Goal: Task Accomplishment & Management: Complete application form

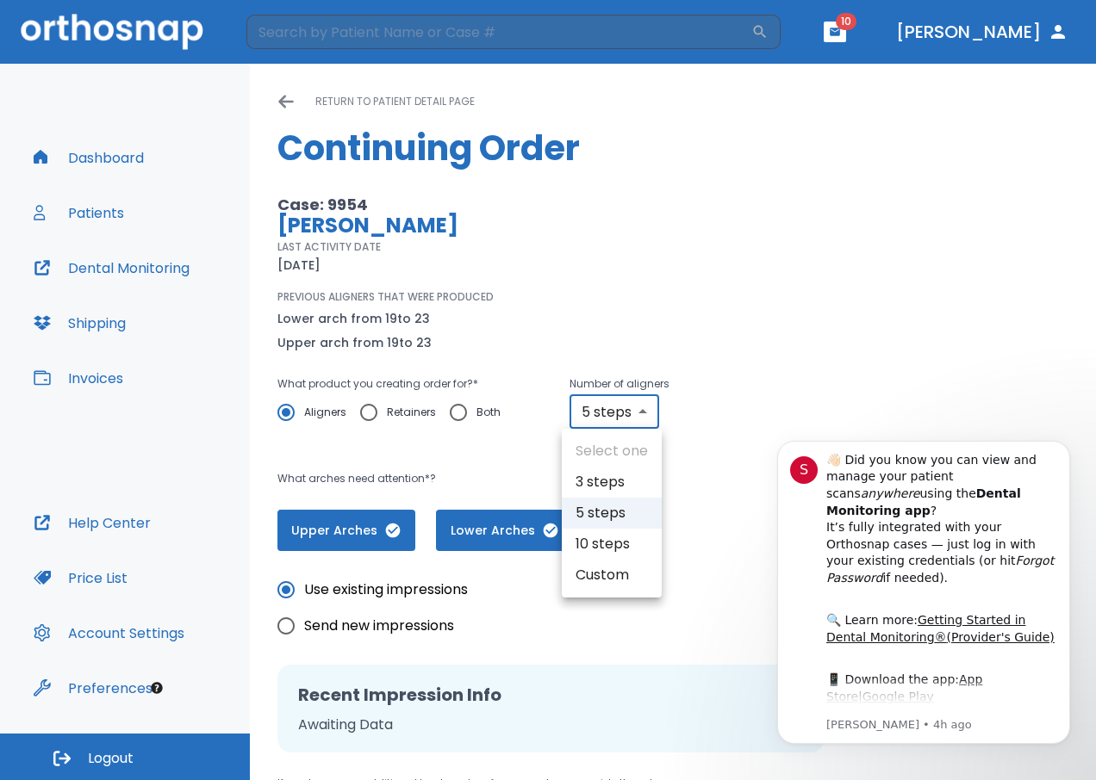
click at [602, 409] on body "​ 10 [PERSON_NAME] Dashboard Patients Dental Monitoring Shipping Invoices Help …" at bounding box center [548, 390] width 1096 height 780
click at [602, 518] on li "5 steps" at bounding box center [612, 513] width 100 height 31
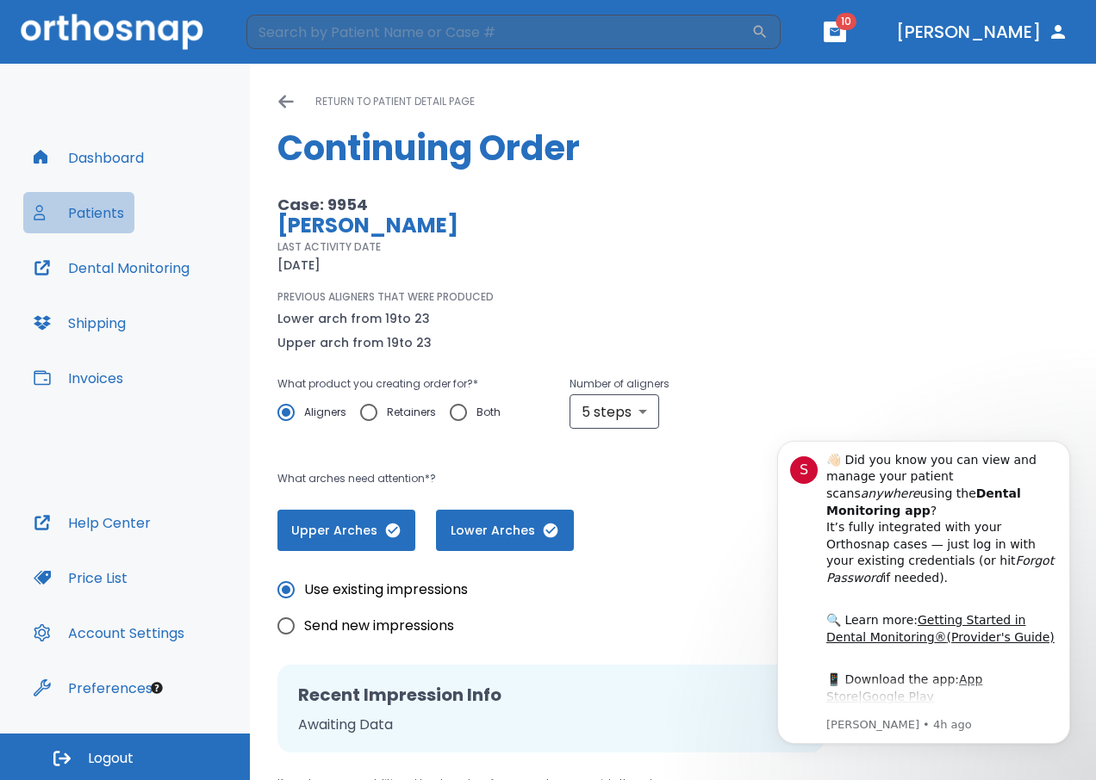
click at [106, 224] on button "Patients" at bounding box center [78, 212] width 111 height 41
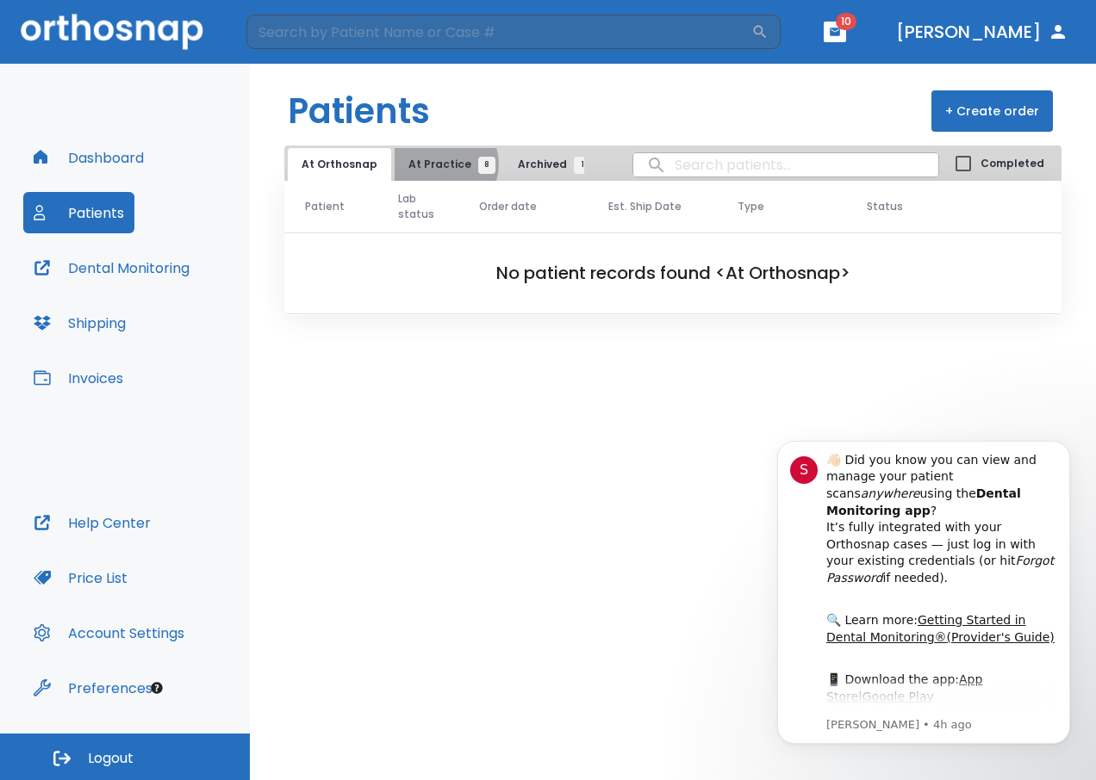
click at [437, 164] on span "At Practice 8" at bounding box center [447, 165] width 78 height 16
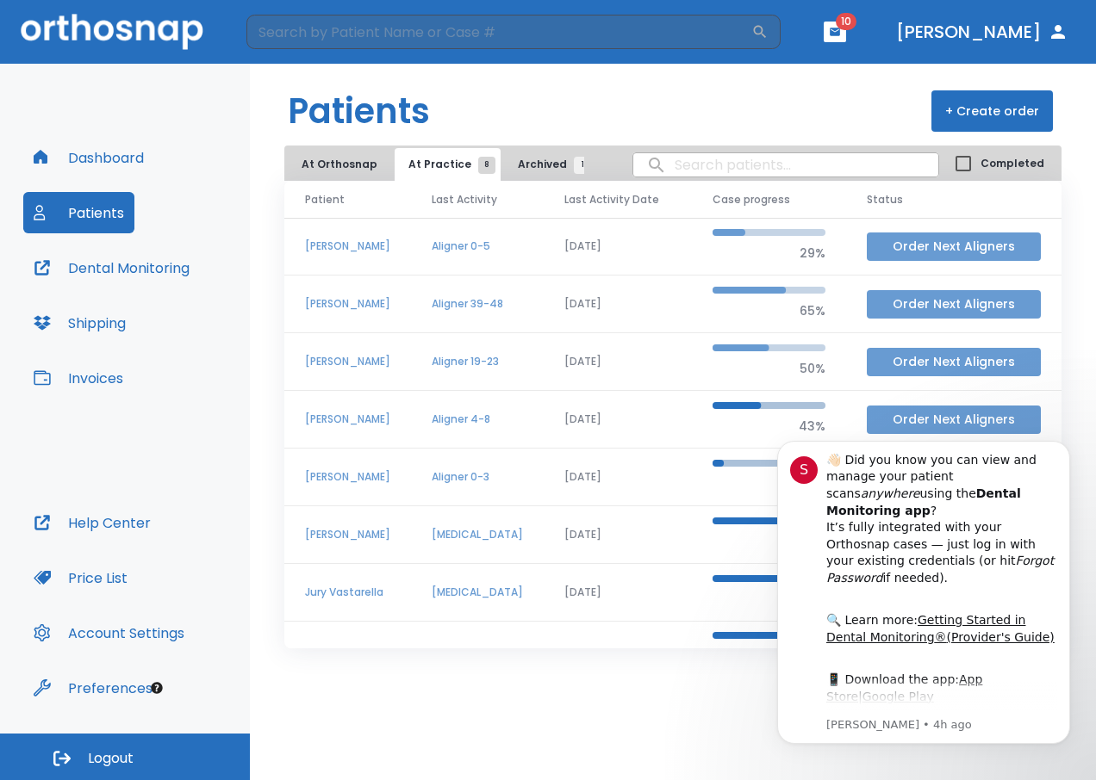
click at [881, 364] on button "Order Next Aligners" at bounding box center [953, 362] width 174 height 28
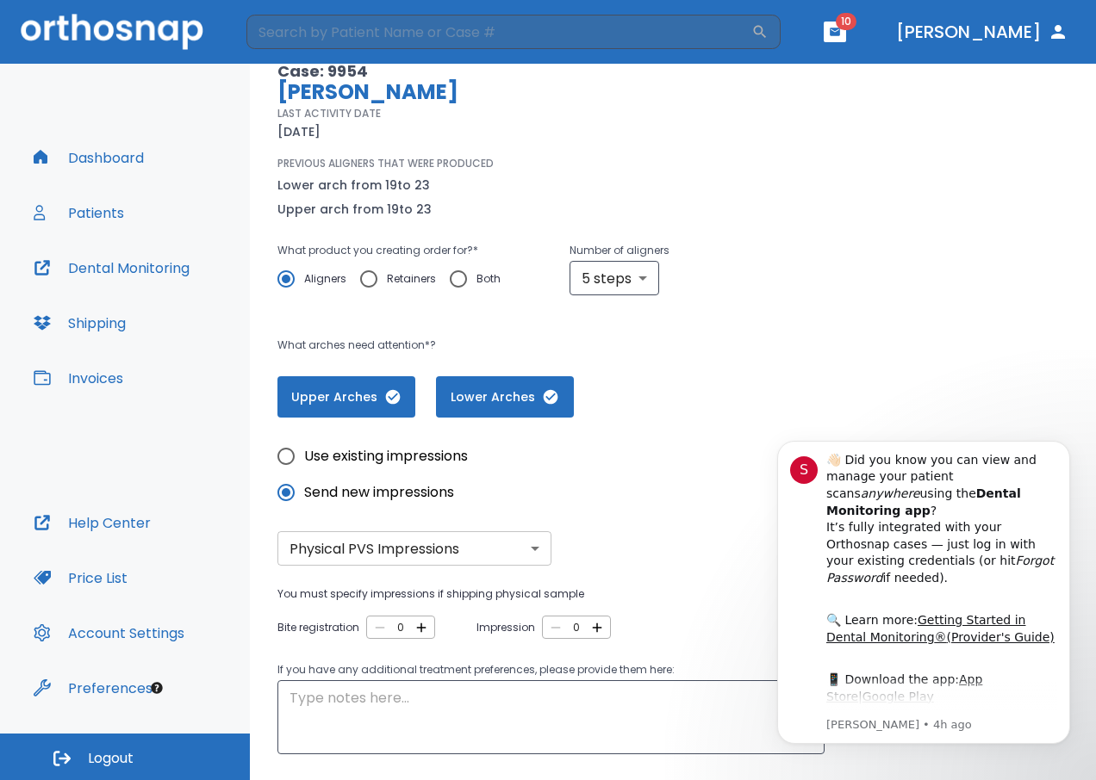
scroll to position [172, 0]
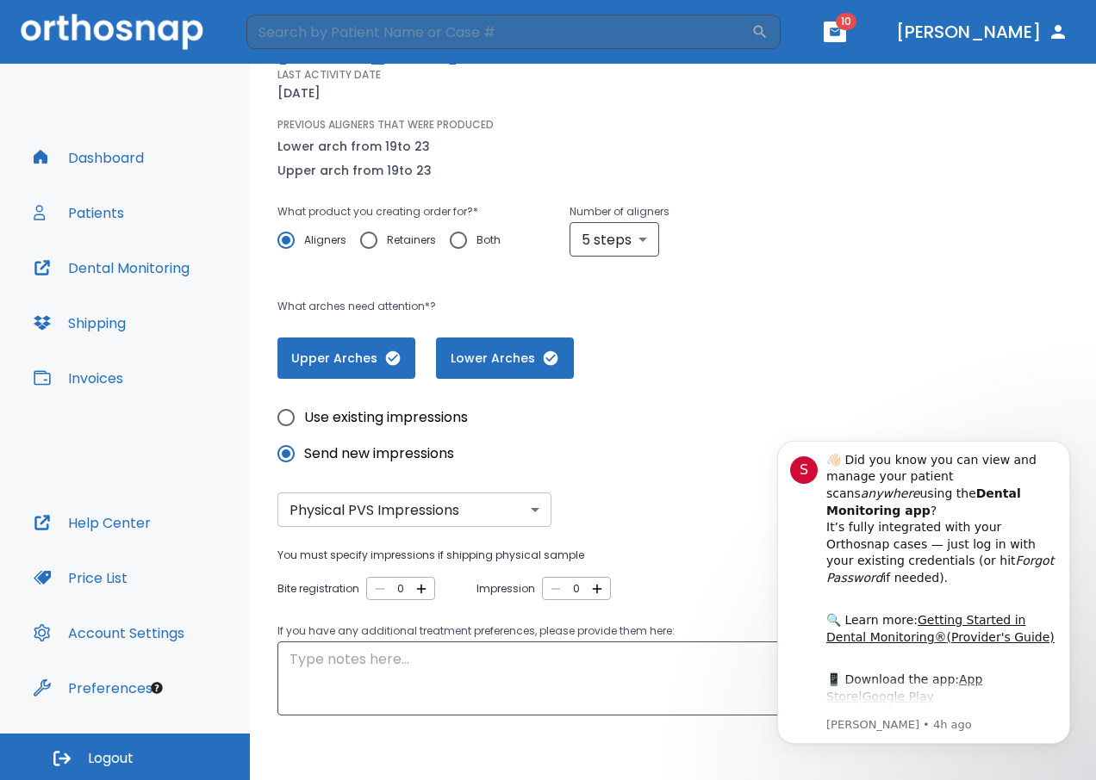
click at [287, 414] on input "Use existing impressions" at bounding box center [286, 418] width 36 height 36
radio input "true"
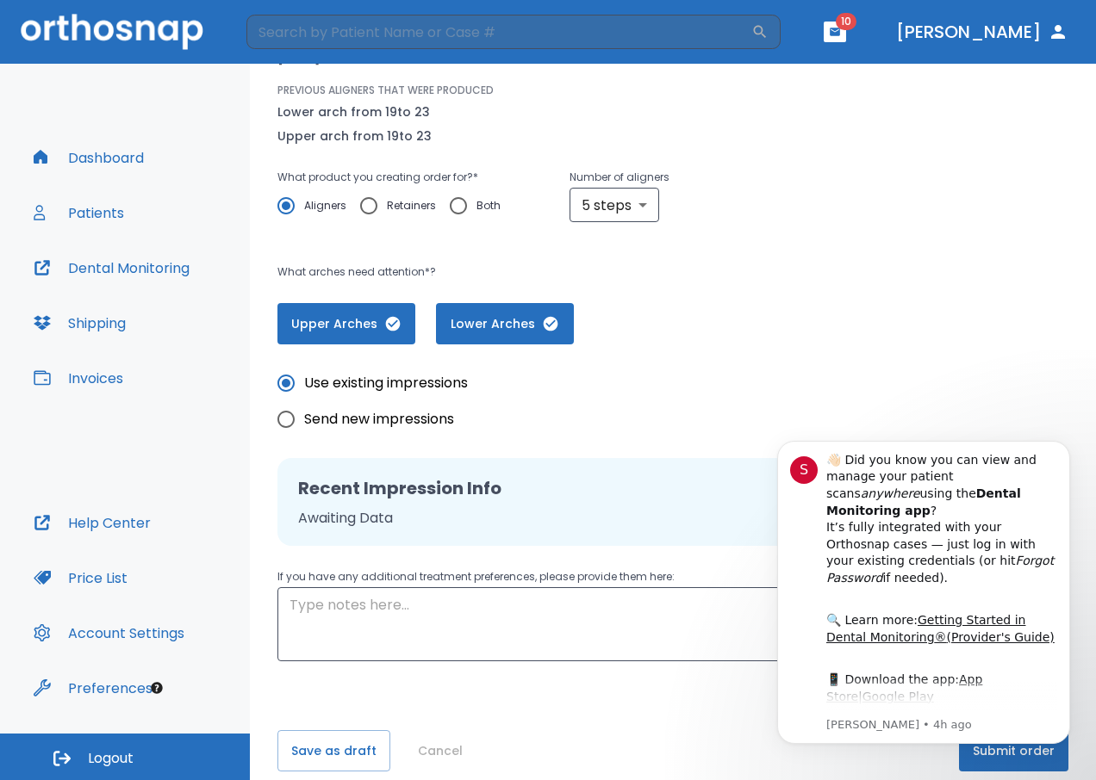
scroll to position [226, 0]
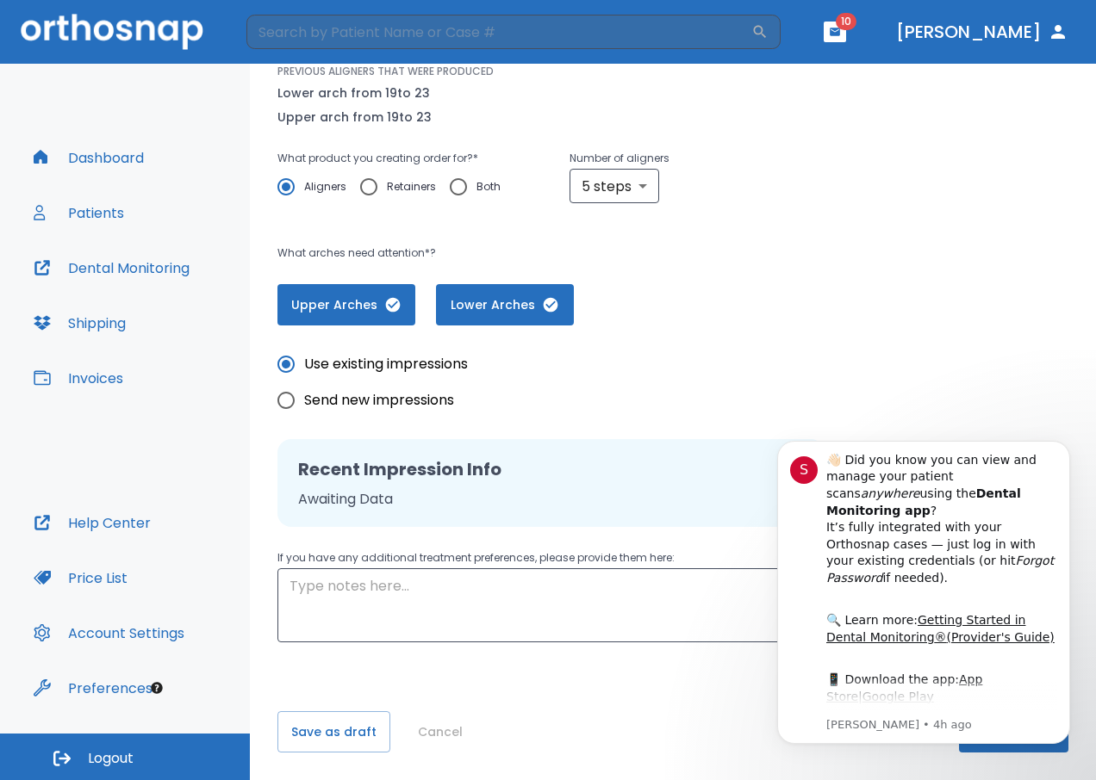
click at [821, 357] on div "Use existing impressions Send new impressions" at bounding box center [550, 382] width 547 height 72
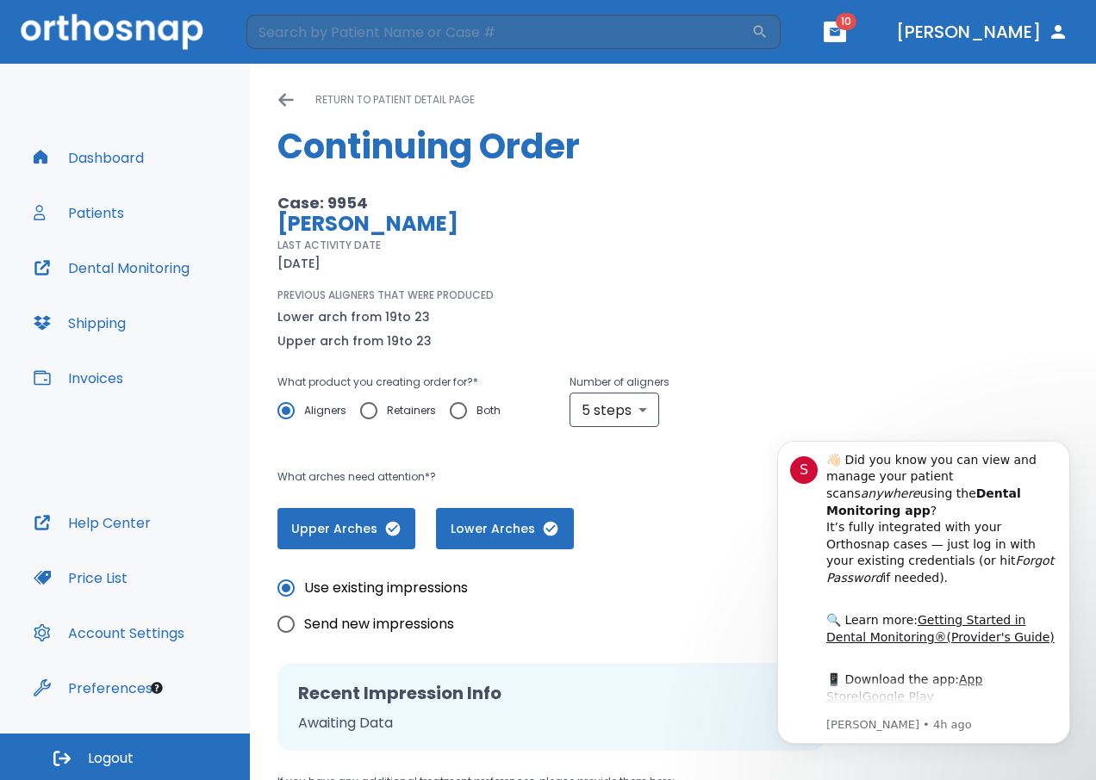
scroll to position [0, 0]
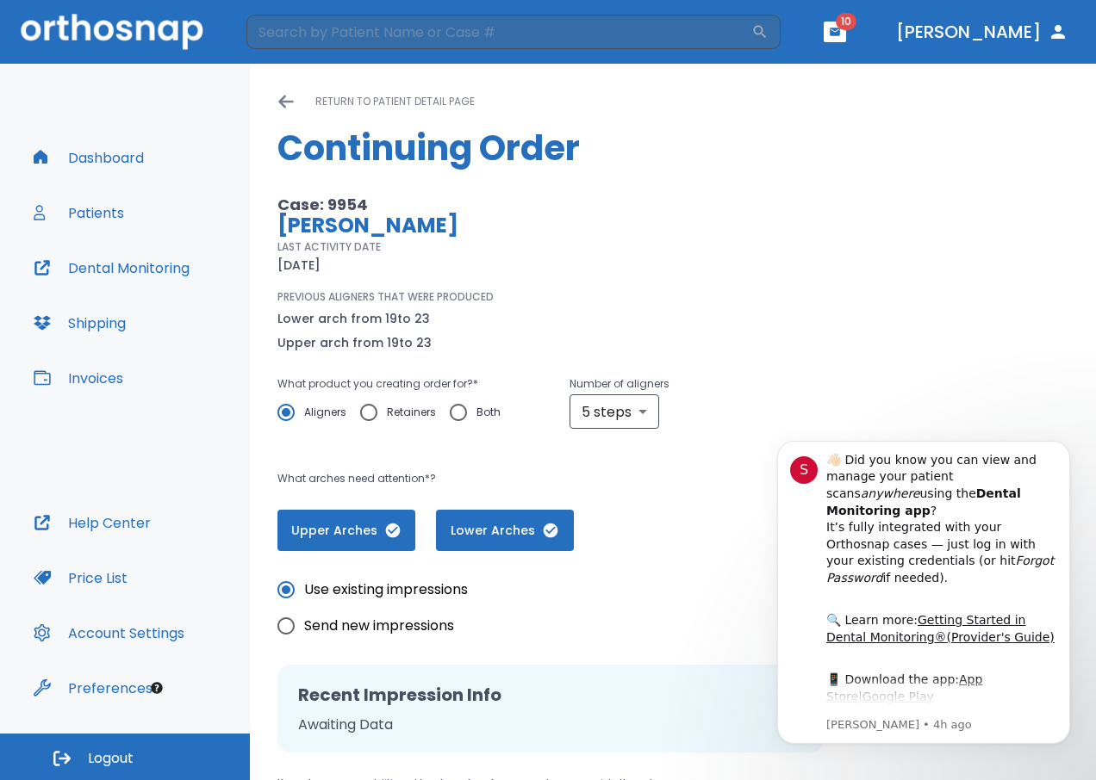
click at [384, 529] on icon "button" at bounding box center [392, 530] width 17 height 17
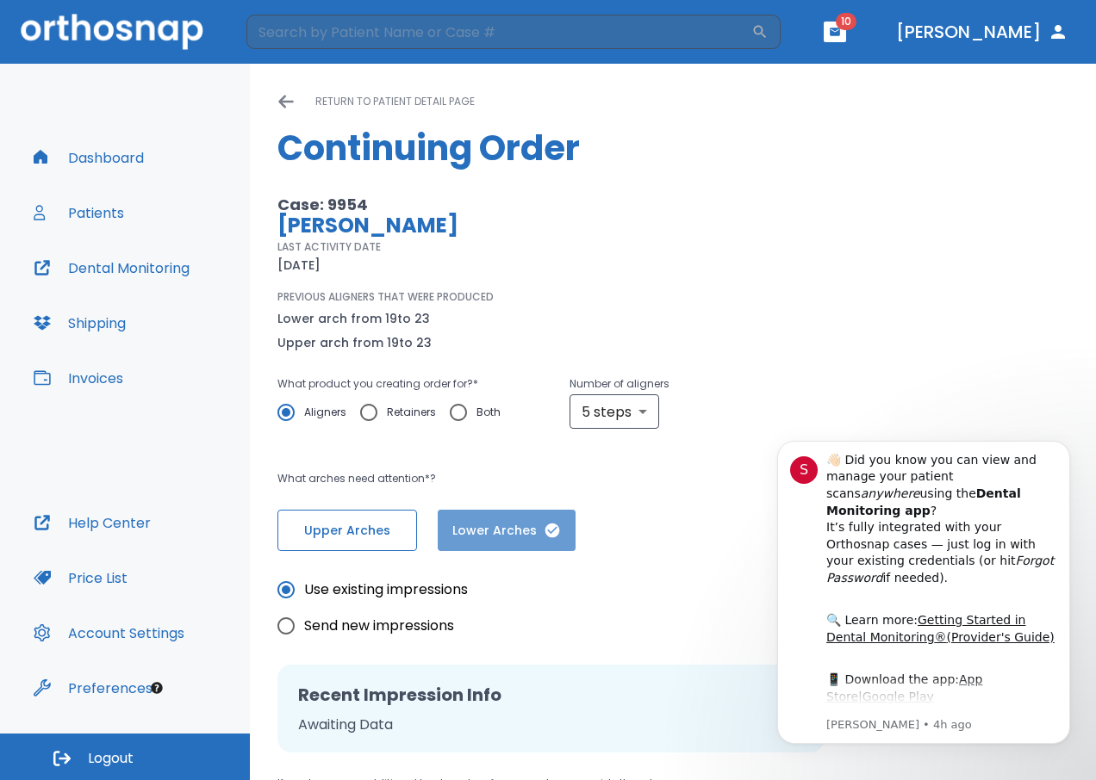
click at [548, 528] on icon "button" at bounding box center [552, 530] width 15 height 15
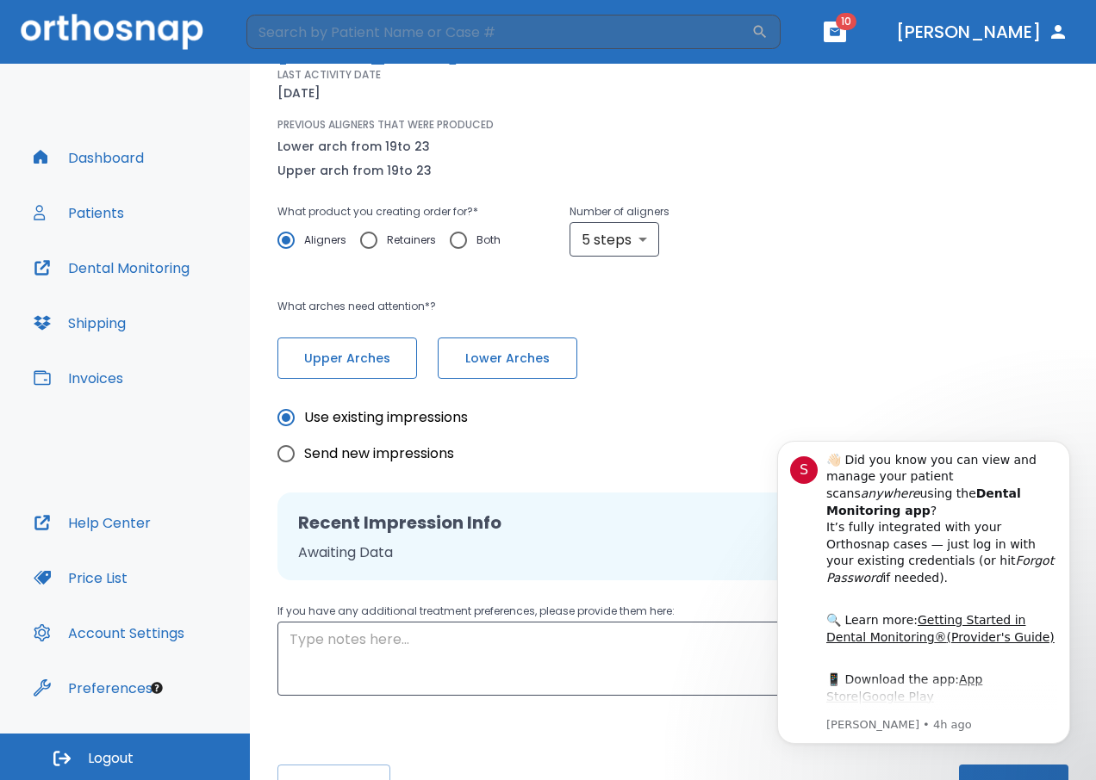
scroll to position [226, 0]
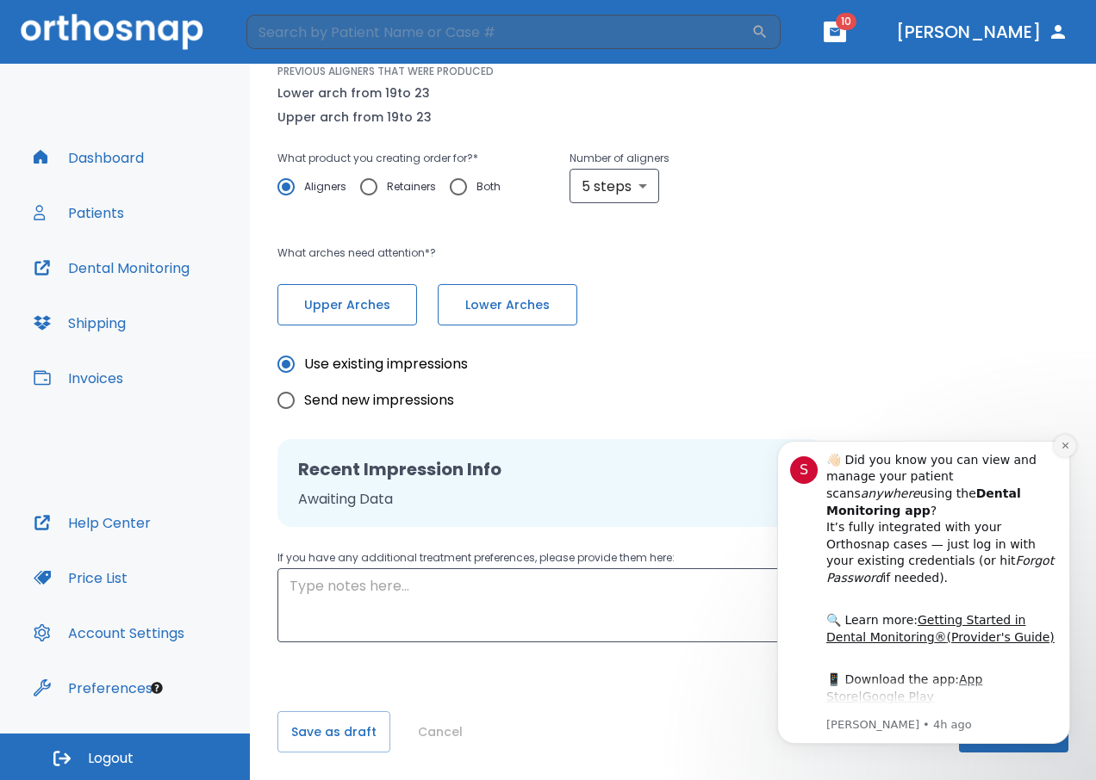
click at [1068, 444] on button "Dismiss notification" at bounding box center [1064, 446] width 22 height 22
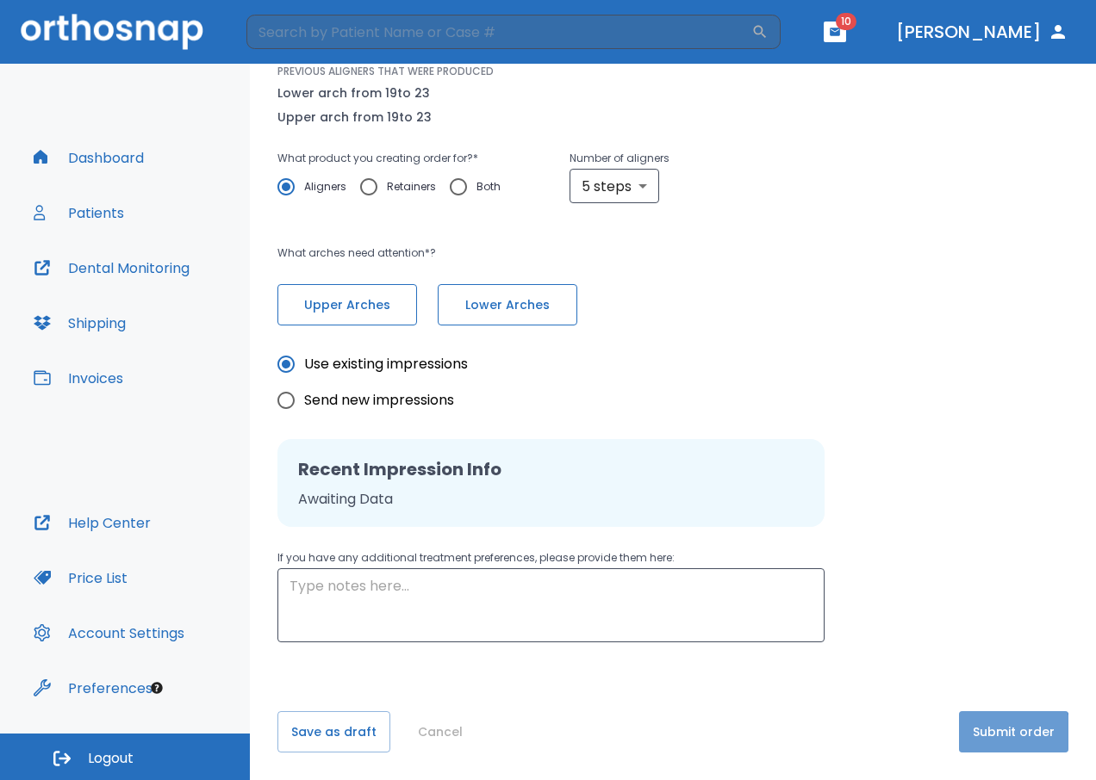
click at [992, 737] on button "Submit order" at bounding box center [1013, 731] width 109 height 41
click at [385, 288] on button "Upper Arches" at bounding box center [347, 304] width 140 height 41
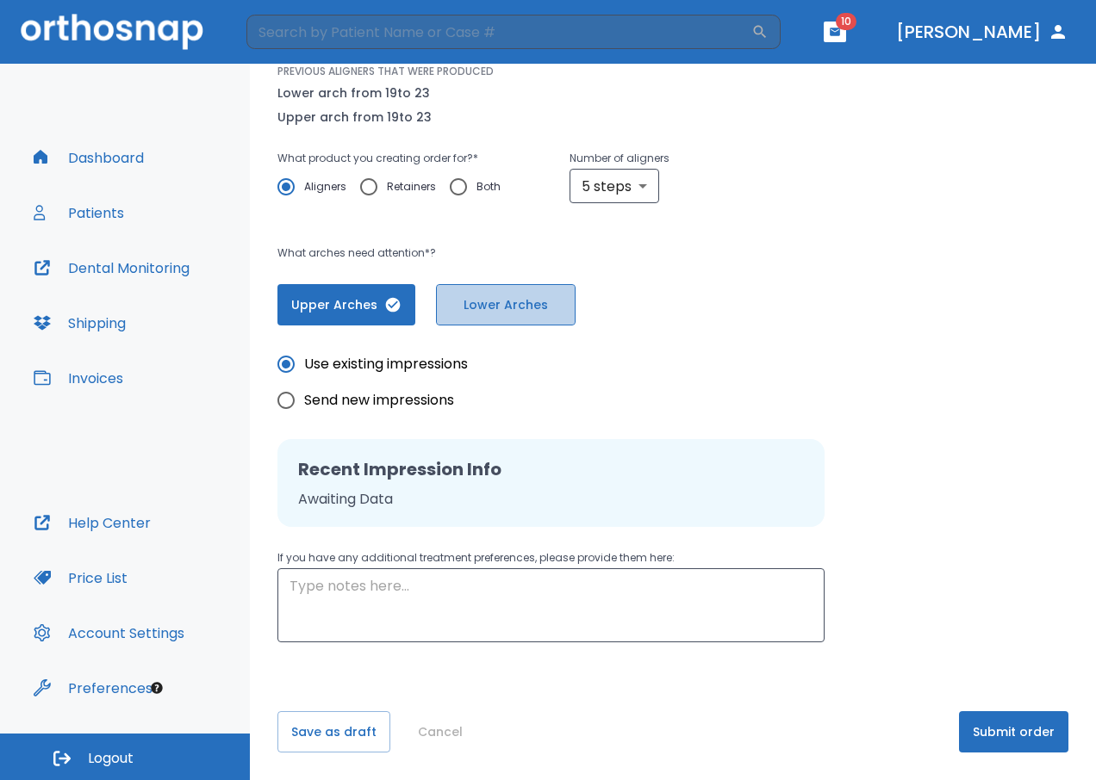
click at [489, 309] on span "Lower Arches" at bounding box center [505, 305] width 103 height 18
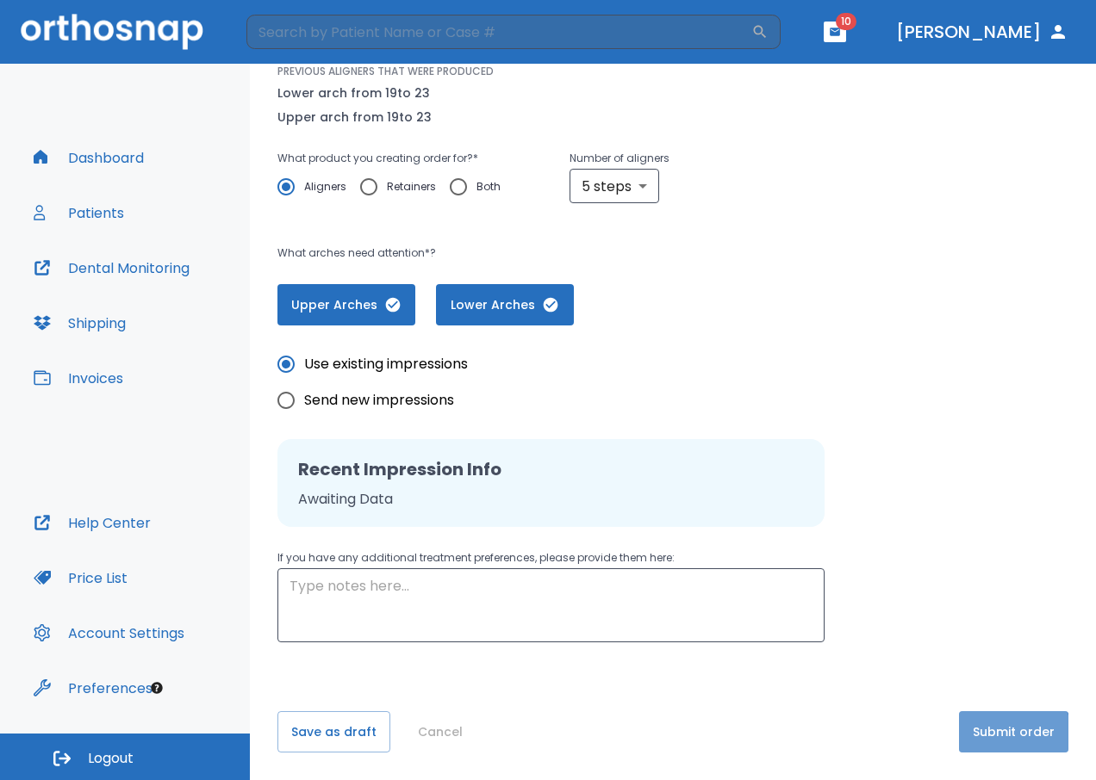
click at [998, 736] on button "Submit order" at bounding box center [1013, 731] width 109 height 41
